Goal: Use online tool/utility: Use online tool/utility

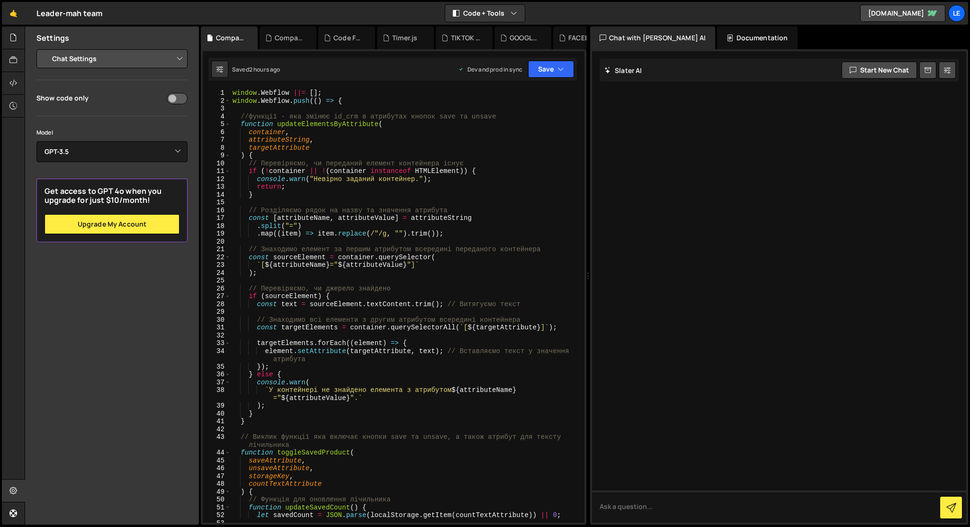
select select "chat"
select select "gpt-3.5-turbo"
click at [5, 45] on div at bounding box center [13, 38] width 23 height 23
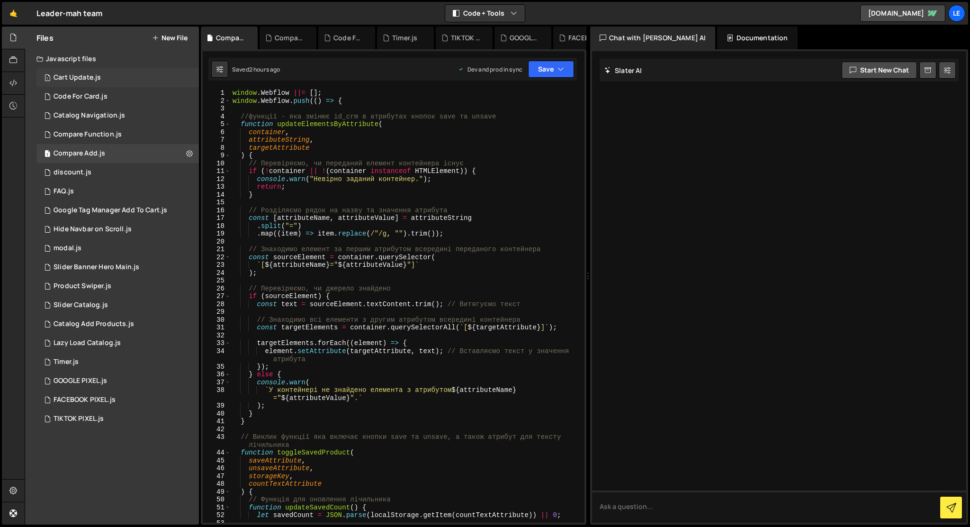
click at [128, 79] on div "1 Cart Update.js 0" at bounding box center [117, 77] width 163 height 19
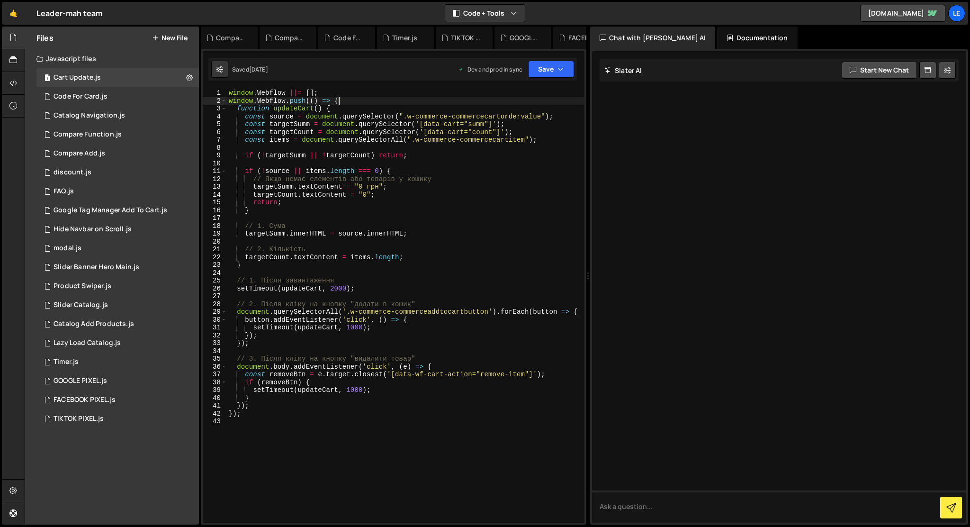
click at [355, 103] on div "window . Webflow ||= [ ] ; window . Webflow . push (( ) => { function updateCar…" at bounding box center [406, 313] width 358 height 449
type textarea "});"
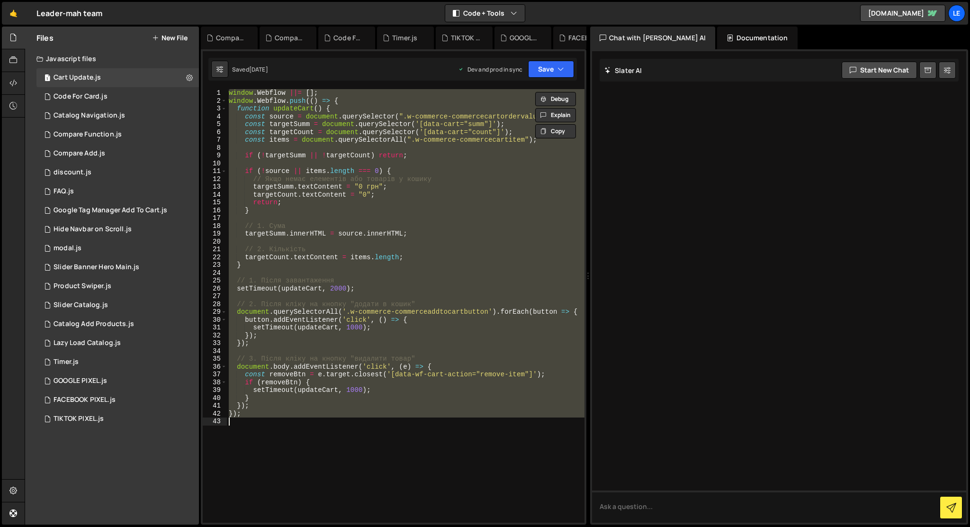
click at [508, 218] on div "window . Webflow ||= [ ] ; window . Webflow . push (( ) => { function updateCar…" at bounding box center [406, 306] width 358 height 434
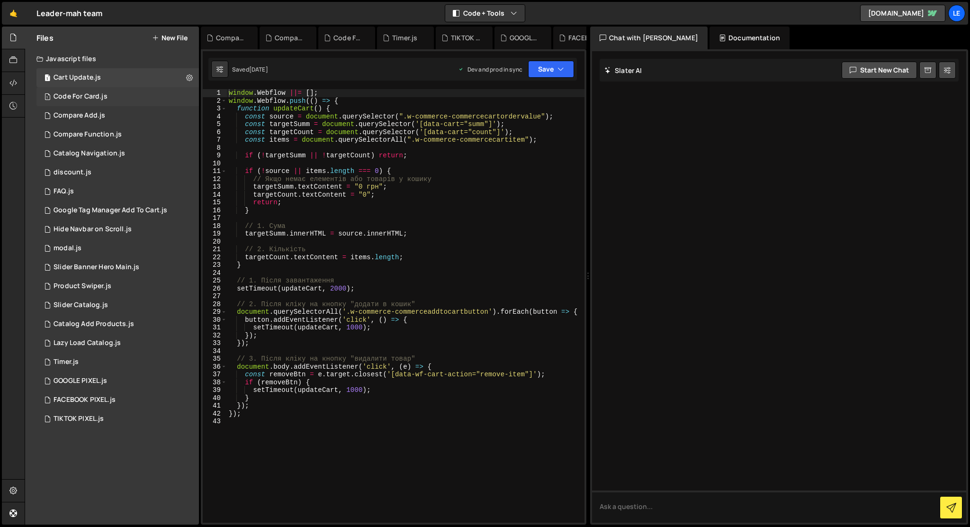
click at [110, 99] on div "1 Code For Card.js 0" at bounding box center [117, 96] width 163 height 19
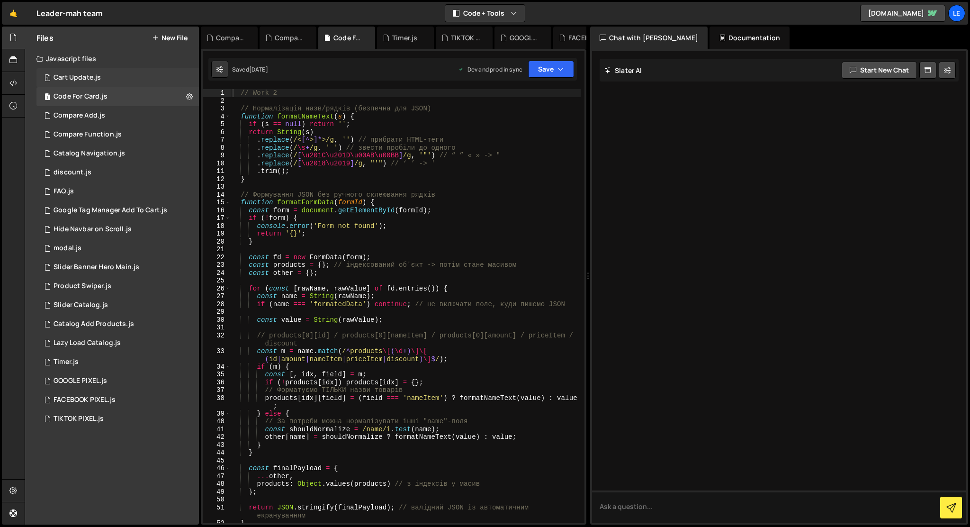
click at [121, 72] on div "1 Cart Update.js 0" at bounding box center [117, 77] width 163 height 19
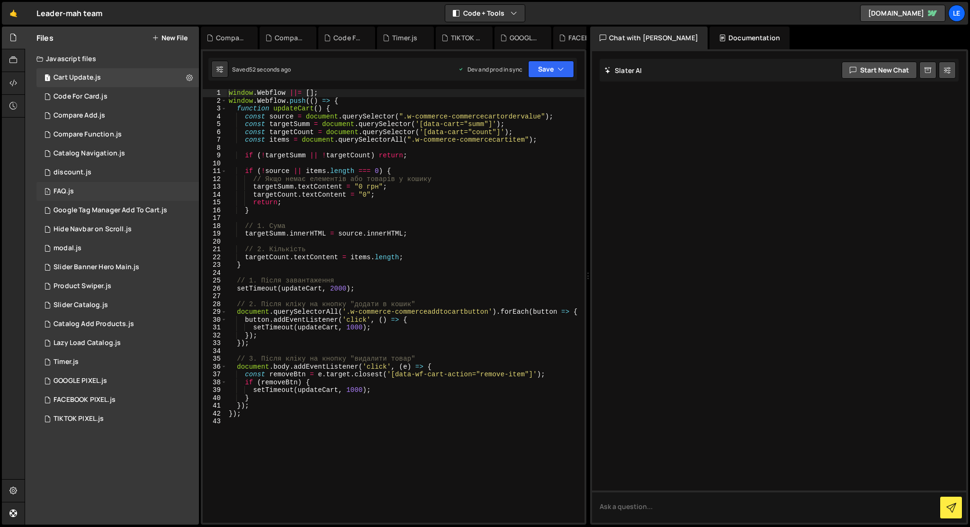
click at [186, 194] on div "1 FAQ.js 0" at bounding box center [117, 191] width 163 height 19
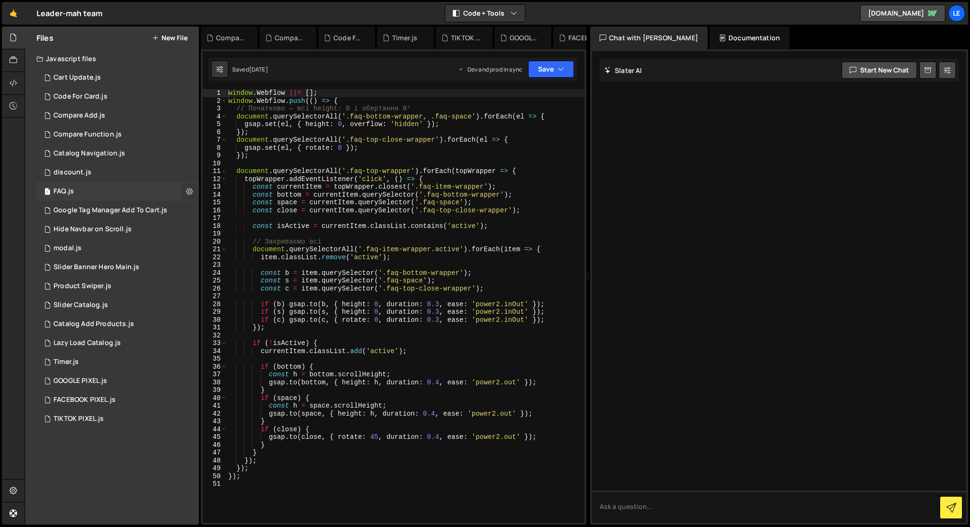
click at [188, 192] on icon at bounding box center [189, 191] width 7 height 9
click at [219, 226] on button "Edit External Scripts" at bounding box center [247, 230] width 93 height 19
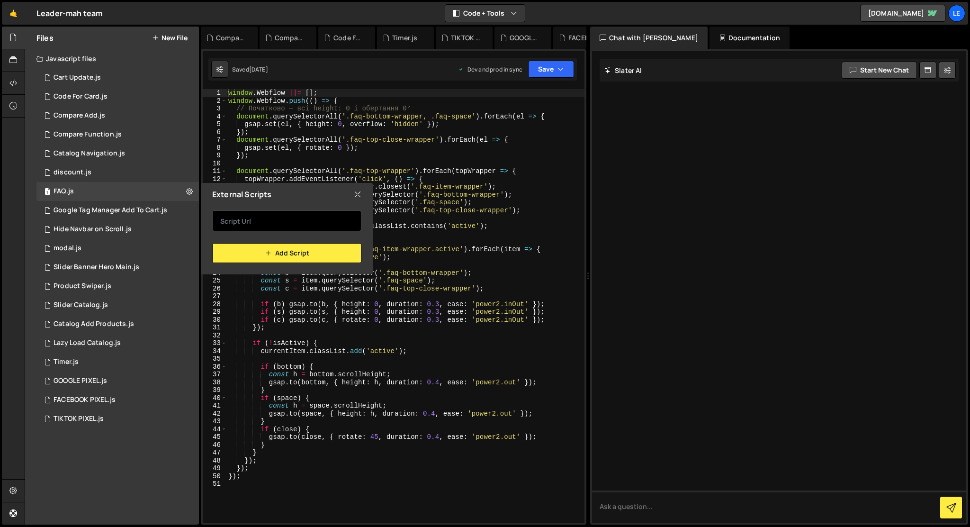
click at [266, 217] on input "text" at bounding box center [286, 220] width 149 height 21
click at [358, 194] on icon at bounding box center [358, 194] width 8 height 10
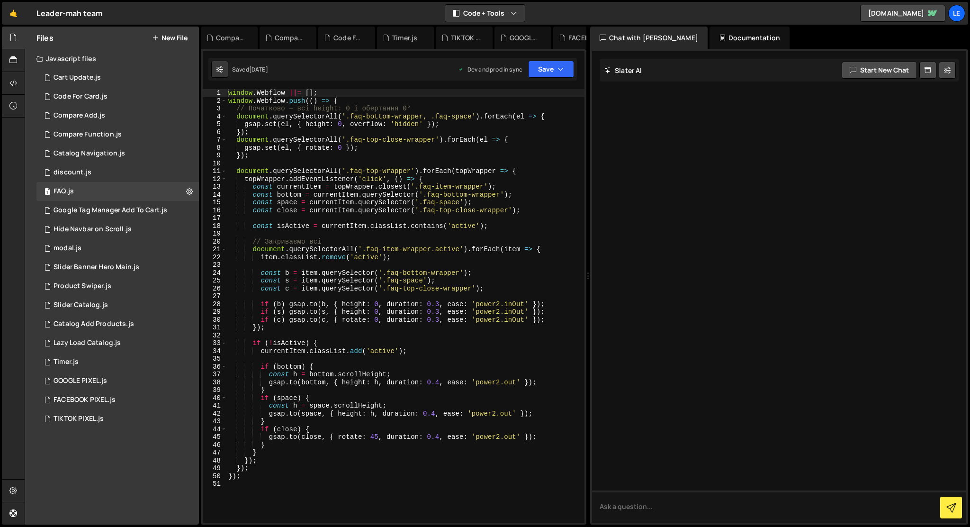
click at [167, 38] on button "New File" at bounding box center [170, 38] width 36 height 8
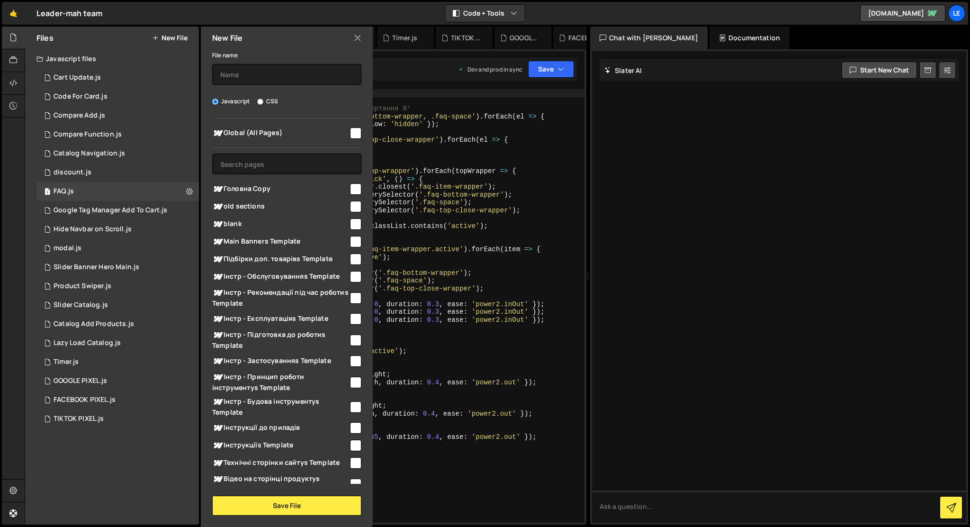
click at [361, 36] on icon at bounding box center [358, 38] width 8 height 10
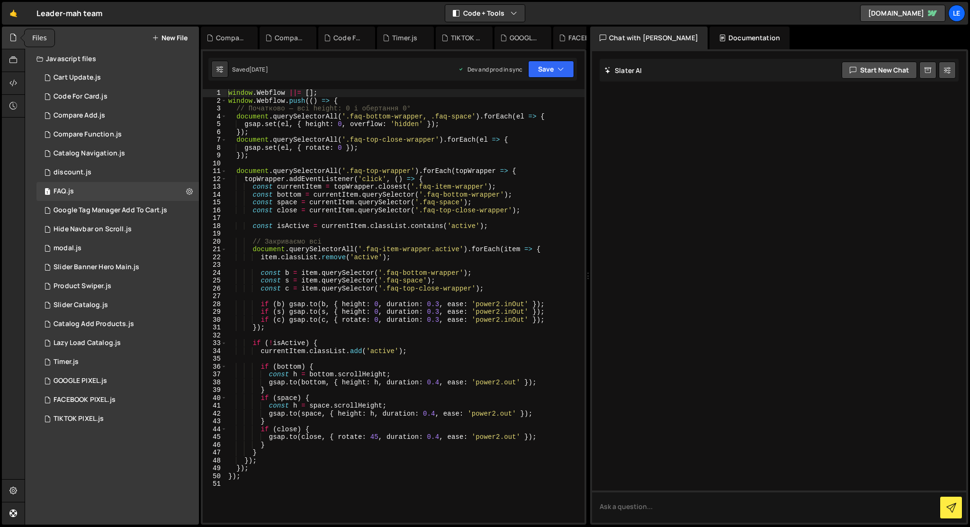
click at [9, 44] on div at bounding box center [13, 38] width 23 height 23
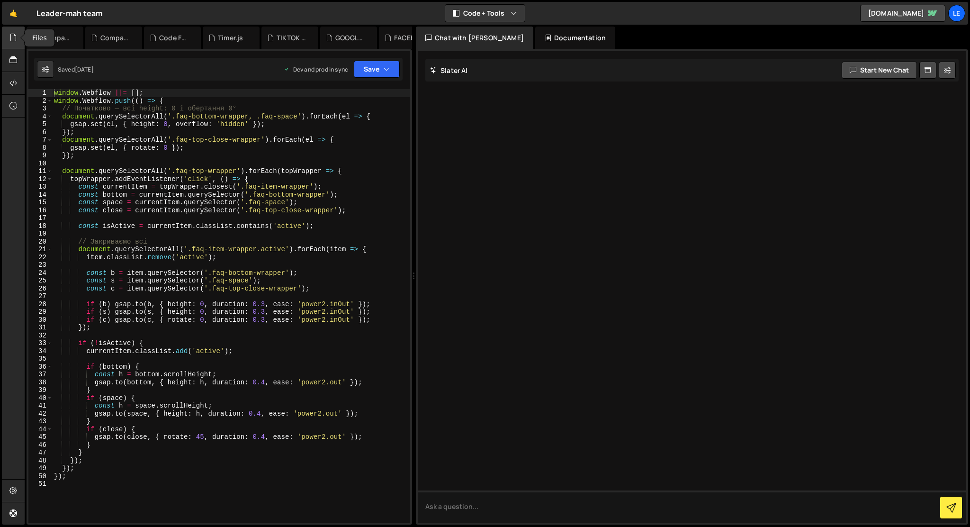
click at [9, 44] on div at bounding box center [13, 38] width 23 height 23
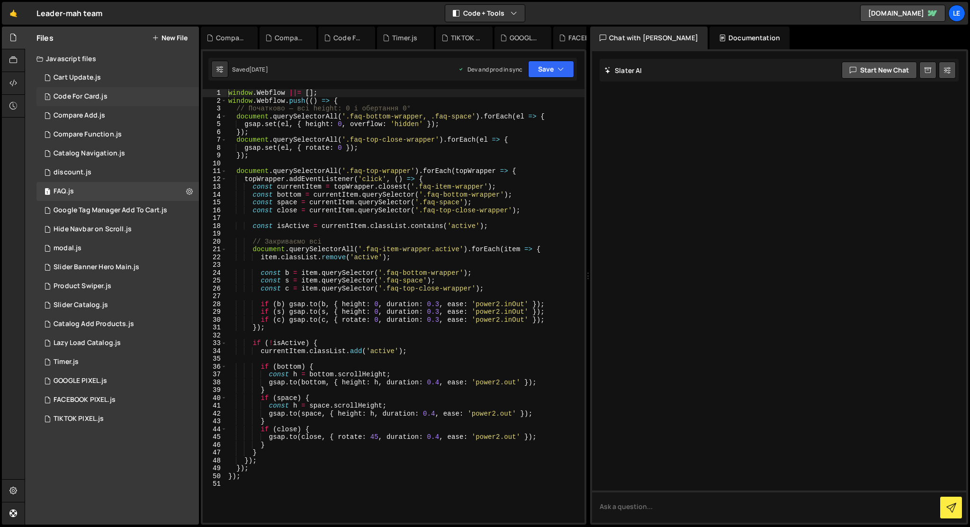
click at [59, 95] on div "Code For Card.js" at bounding box center [81, 96] width 54 height 9
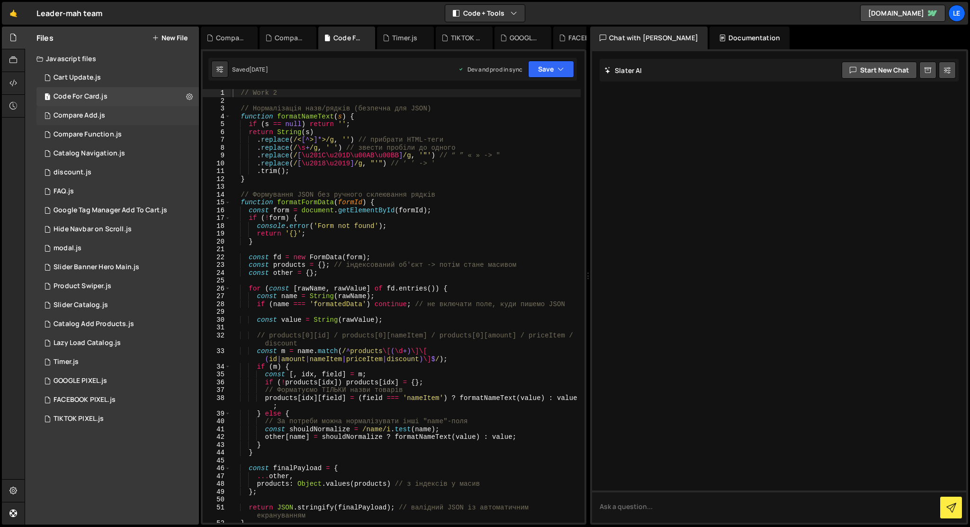
click at [70, 116] on div "Compare Add.js" at bounding box center [80, 115] width 52 height 9
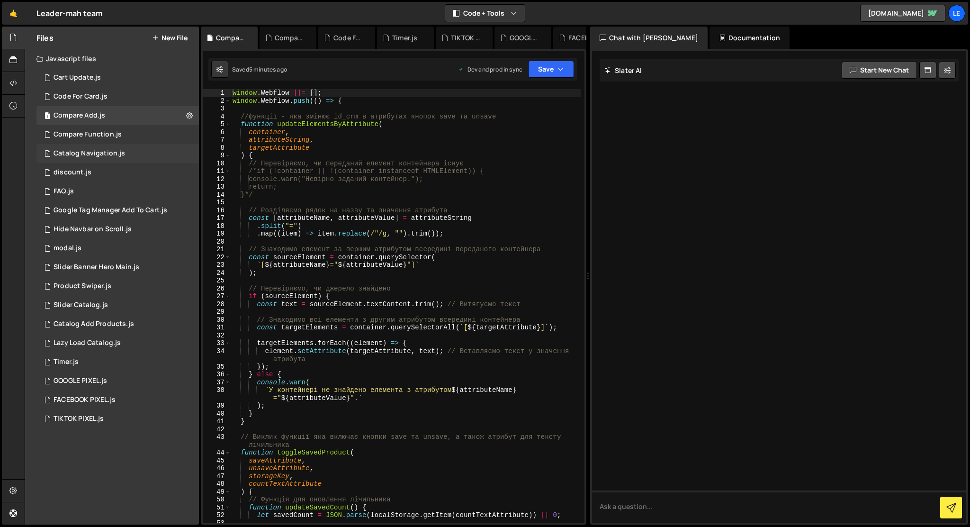
click at [80, 145] on div "1 Catalog Navigation.js 0" at bounding box center [117, 153] width 163 height 19
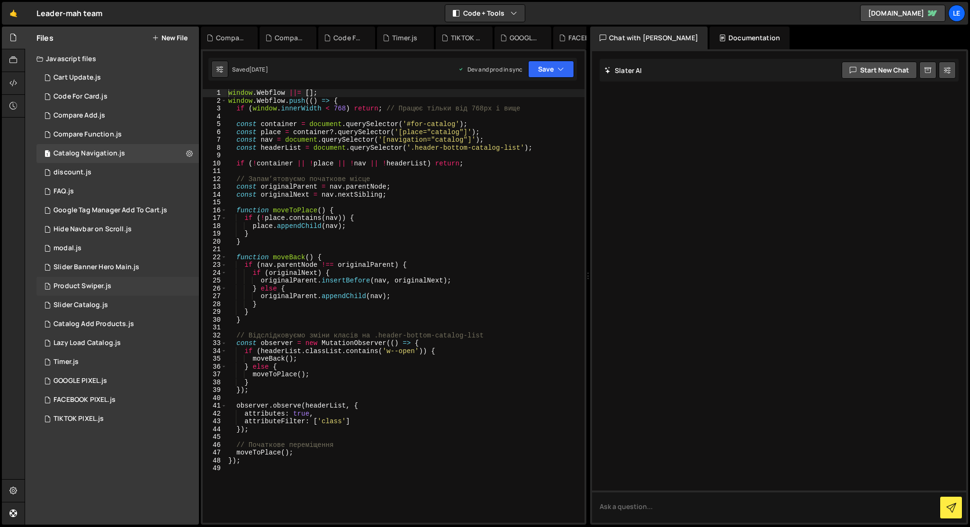
click at [89, 281] on div "1 Product Swiper.js 0" at bounding box center [117, 286] width 163 height 19
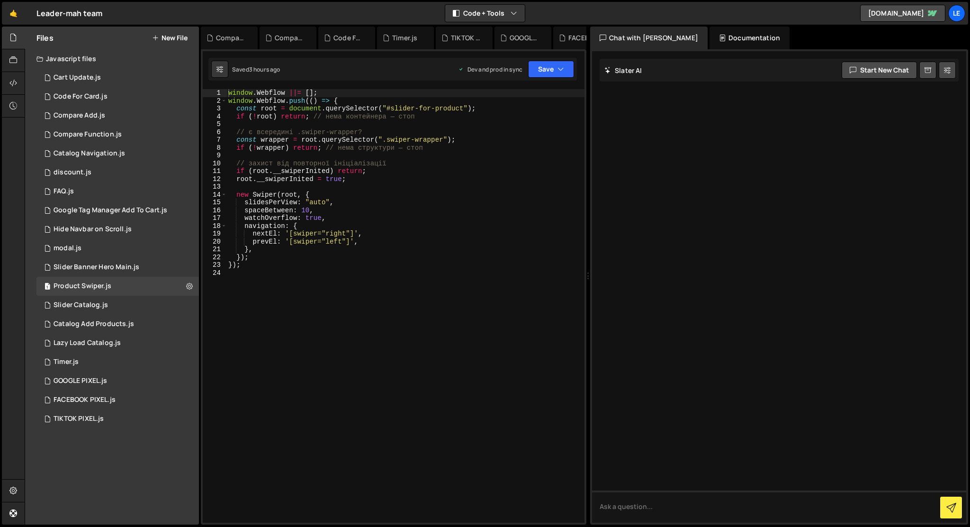
type textarea "// є всередині .swiper-wrapper?"
drag, startPoint x: 249, startPoint y: 130, endPoint x: 368, endPoint y: 132, distance: 119.4
click at [368, 132] on div "window . Webflow ||= [ ] ; window . Webflow . push (( ) => { const root = docum…" at bounding box center [405, 313] width 358 height 449
click at [368, 132] on div "window . Webflow ||= [ ] ; window . Webflow . push (( ) => { const root = docum…" at bounding box center [405, 306] width 358 height 434
click at [86, 77] on div "Cart Update.js" at bounding box center [77, 77] width 47 height 9
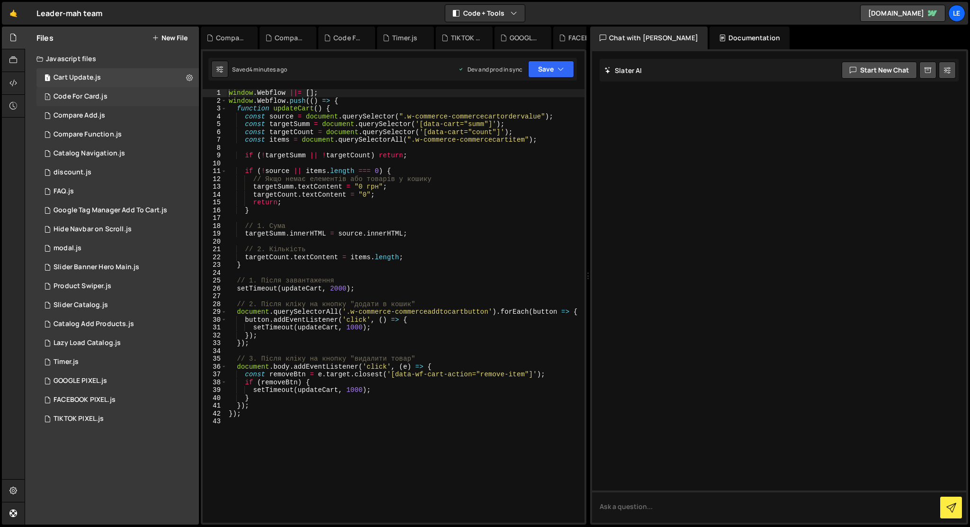
click at [93, 97] on div "Code For Card.js" at bounding box center [81, 96] width 54 height 9
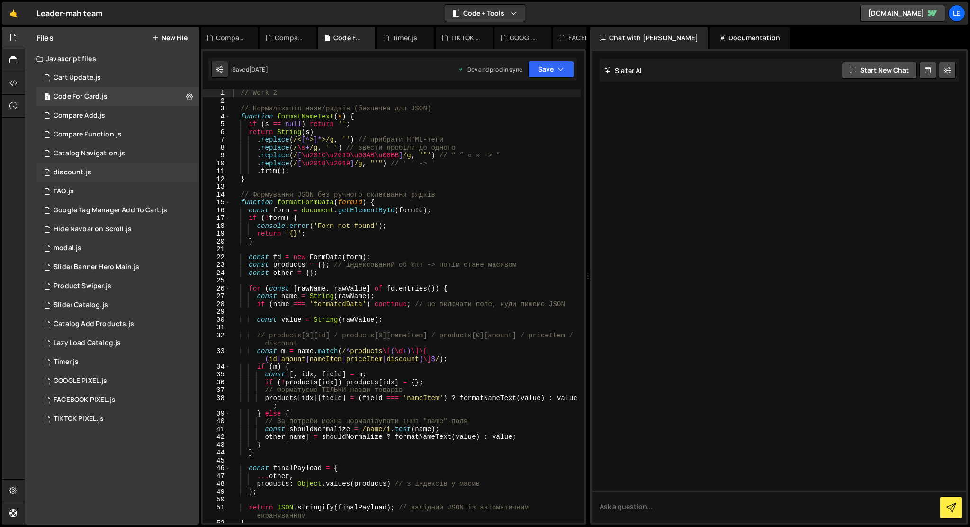
click at [90, 171] on div "1 discount.js 0" at bounding box center [117, 172] width 163 height 19
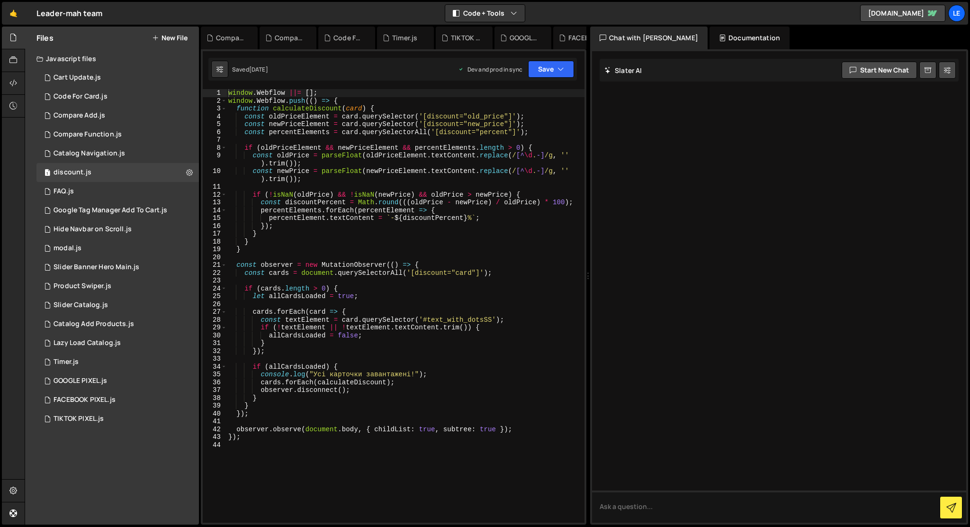
click at [496, 123] on div "window . Webflow ||= [ ] ; window . Webflow . push (( ) => { function calculate…" at bounding box center [405, 313] width 358 height 449
click at [426, 319] on div "window . Webflow ||= [ ] ; window . Webflow . push (( ) => { function calculate…" at bounding box center [405, 313] width 358 height 449
type textarea "const textElement = card.querySelector('#text_with_dotsSS');"
drag, startPoint x: 423, startPoint y: 317, endPoint x: 492, endPoint y: 316, distance: 68.7
click at [492, 316] on div "window . Webflow ||= [ ] ; window . Webflow . push (( ) => { function calculate…" at bounding box center [405, 313] width 358 height 449
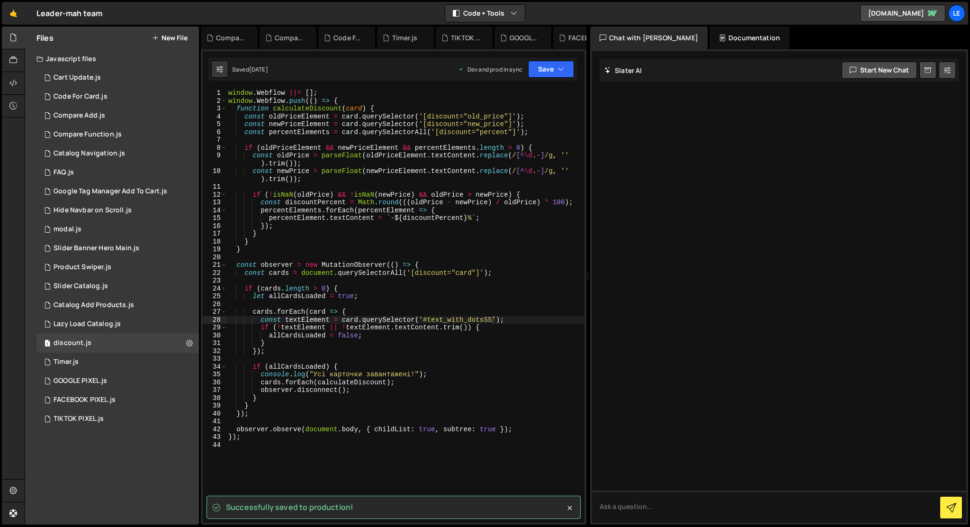
drag, startPoint x: 49, startPoint y: 172, endPoint x: 280, endPoint y: 1, distance: 288.0
